Goal: Task Accomplishment & Management: Use online tool/utility

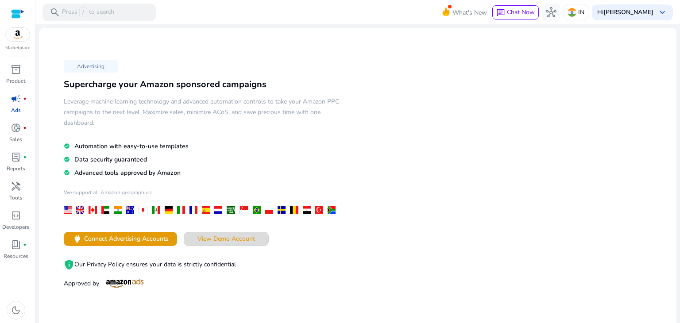
click at [224, 239] on span "View Demo Account" at bounding box center [226, 238] width 58 height 9
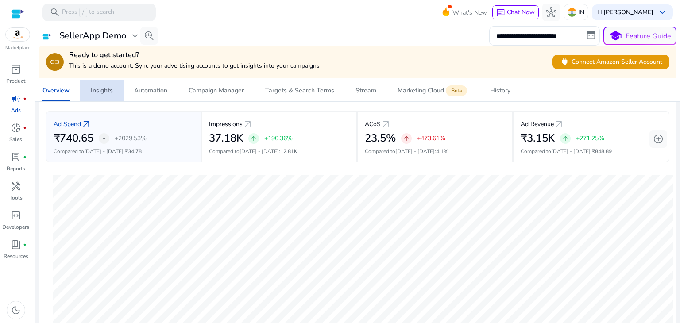
click at [100, 92] on div "Insights" at bounding box center [102, 91] width 22 height 6
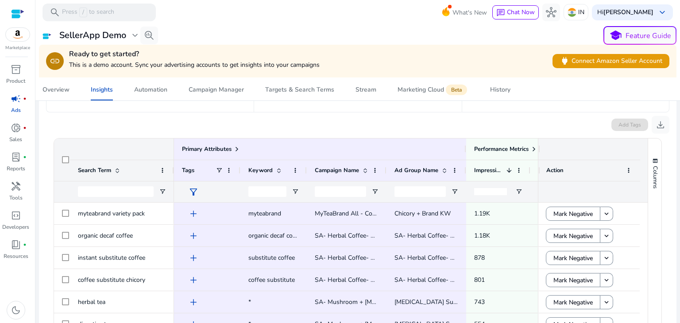
scroll to position [118, 0]
click at [108, 191] on input "Search Term Filter Input" at bounding box center [116, 191] width 76 height 11
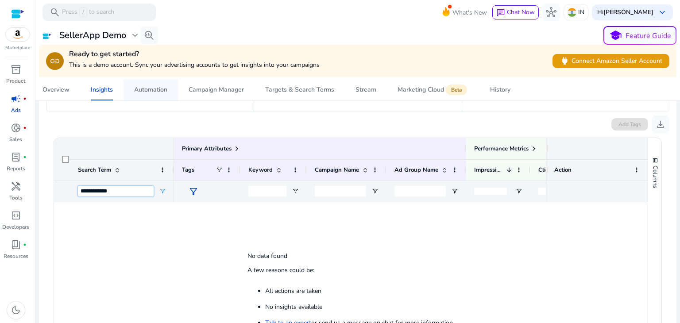
type input "**********"
click at [145, 92] on div "Automation" at bounding box center [150, 90] width 33 height 6
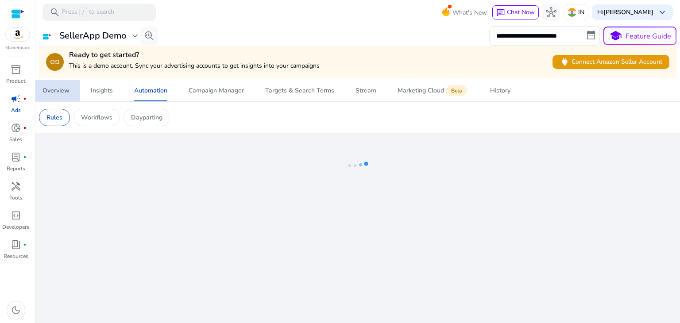
click at [53, 97] on span "Overview" at bounding box center [55, 90] width 27 height 21
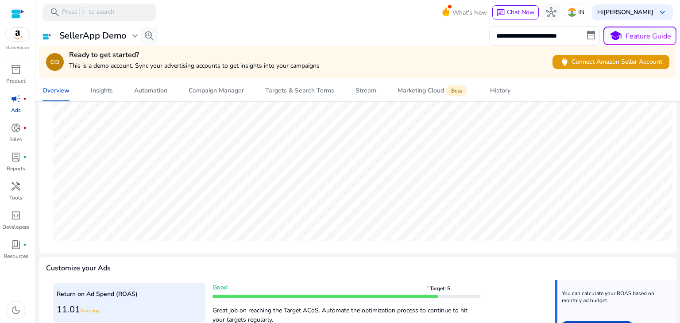
scroll to position [170, 0]
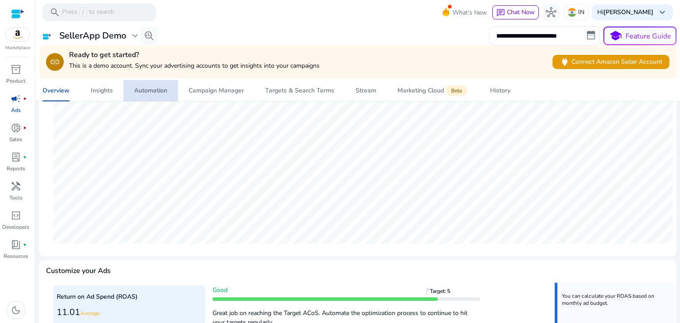
click at [152, 94] on div "Automation" at bounding box center [150, 91] width 33 height 6
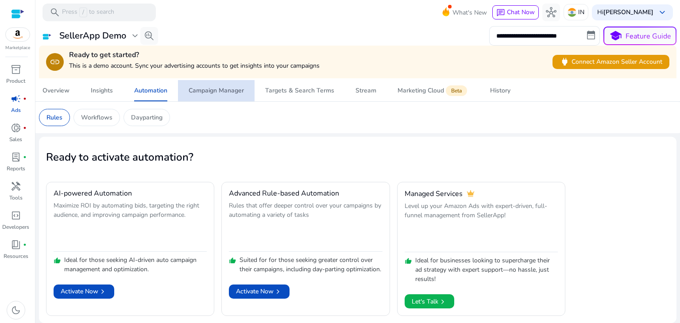
click at [200, 88] on div "Campaign Manager" at bounding box center [216, 91] width 55 height 6
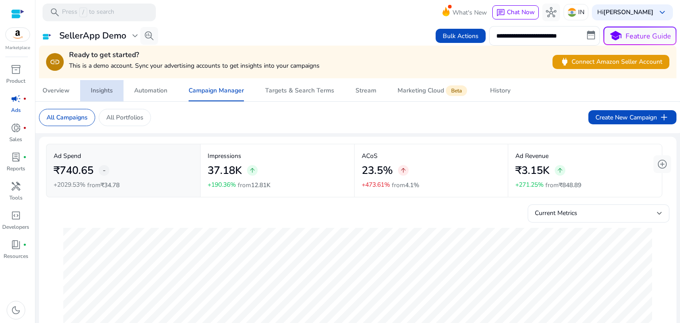
click at [105, 89] on div "Insights" at bounding box center [102, 91] width 22 height 6
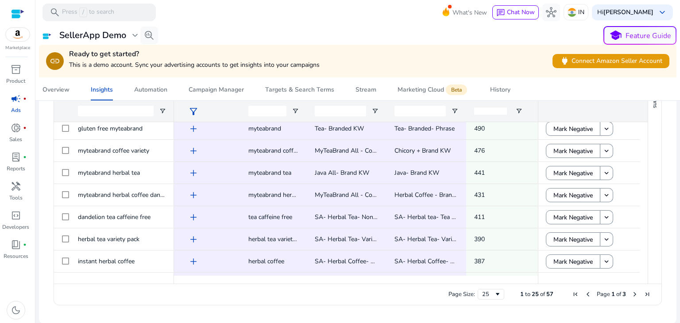
scroll to position [198, 0]
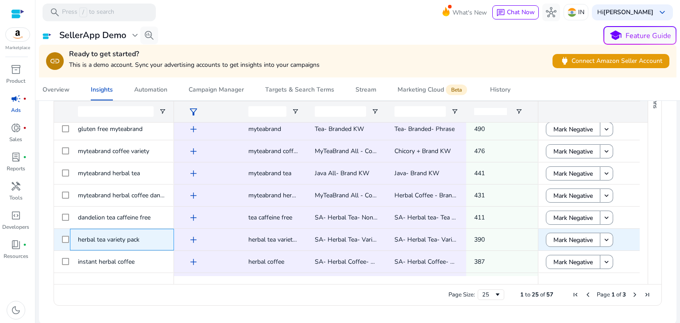
click at [123, 237] on span "herbal tea variety pack" at bounding box center [109, 239] width 62 height 8
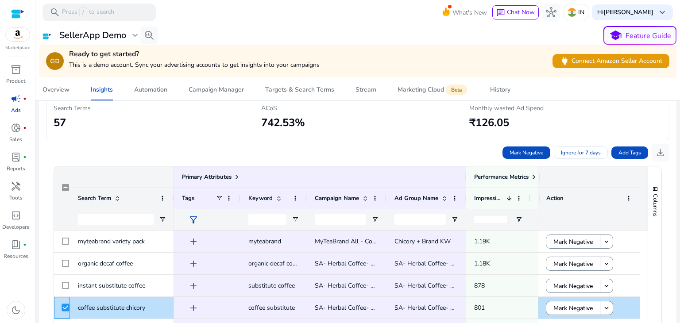
scroll to position [85, 0]
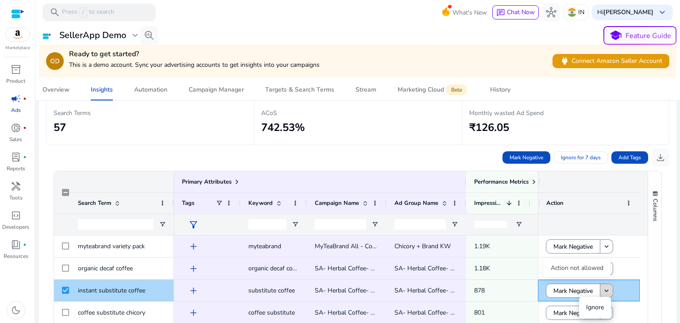
click at [602, 292] on mat-icon "keyboard_arrow_down" at bounding box center [606, 291] width 8 height 8
click at [589, 289] on span "Mark Negative" at bounding box center [572, 291] width 39 height 18
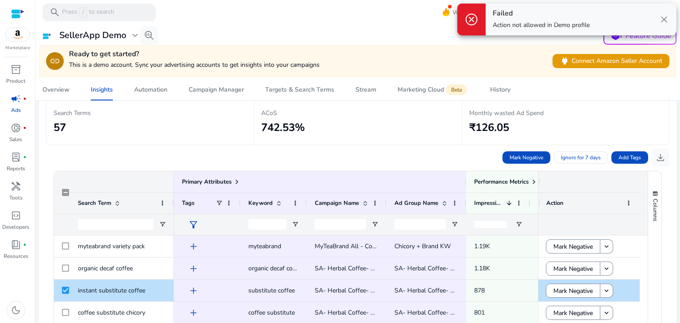
click at [469, 17] on span "cancel" at bounding box center [471, 19] width 14 height 14
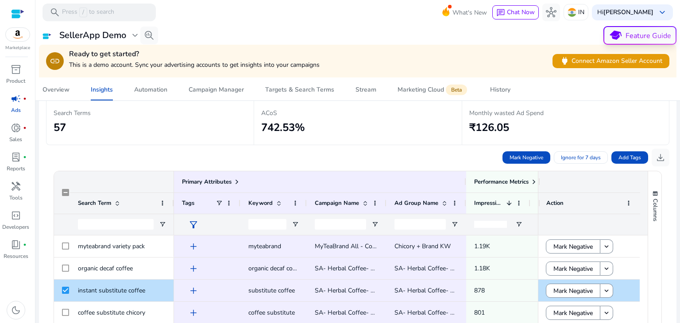
click at [625, 35] on p "Feature Guide" at bounding box center [648, 36] width 46 height 11
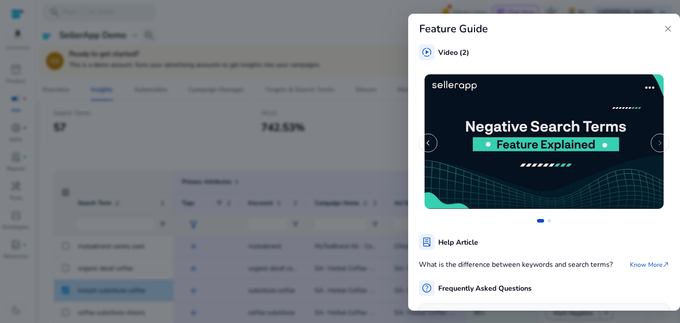
click at [670, 29] on span "close" at bounding box center [667, 28] width 11 height 11
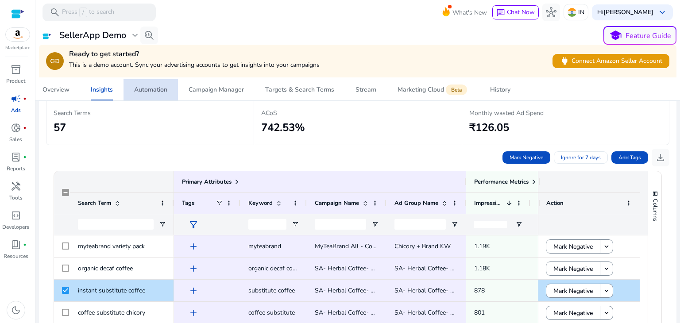
click at [141, 95] on span "Automation" at bounding box center [150, 89] width 33 height 21
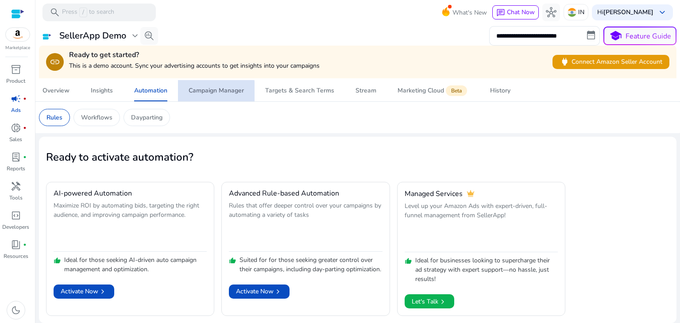
click at [204, 95] on span "Campaign Manager" at bounding box center [216, 90] width 55 height 21
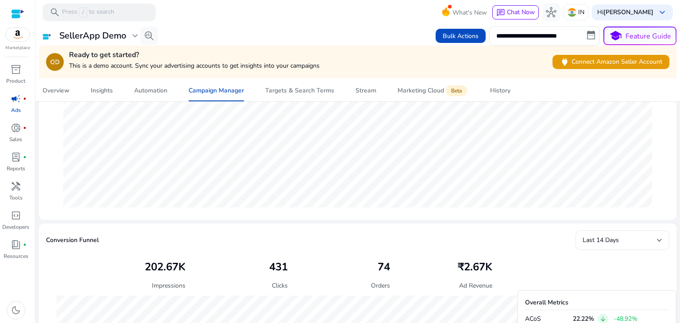
scroll to position [286, 0]
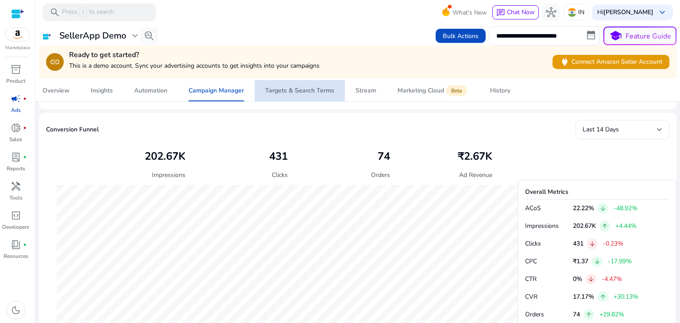
click at [317, 89] on div "Targets & Search Terms" at bounding box center [299, 91] width 69 height 6
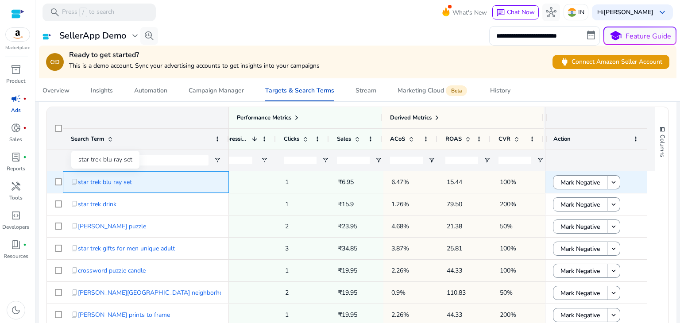
click at [104, 184] on span "star trek blu ray set" at bounding box center [105, 182] width 54 height 18
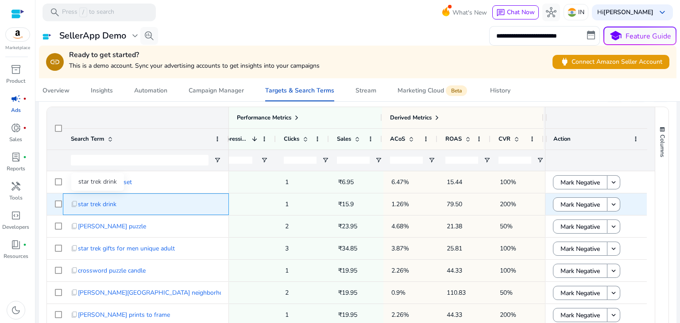
click at [91, 203] on span "star trek drink" at bounding box center [97, 204] width 38 height 18
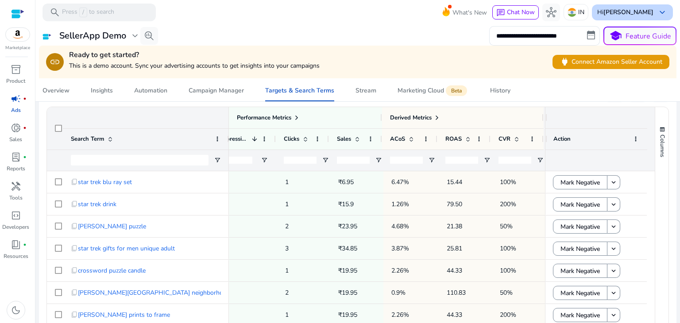
click at [621, 8] on b "[PERSON_NAME]" at bounding box center [628, 12] width 50 height 8
